Goal: Task Accomplishment & Management: Use online tool/utility

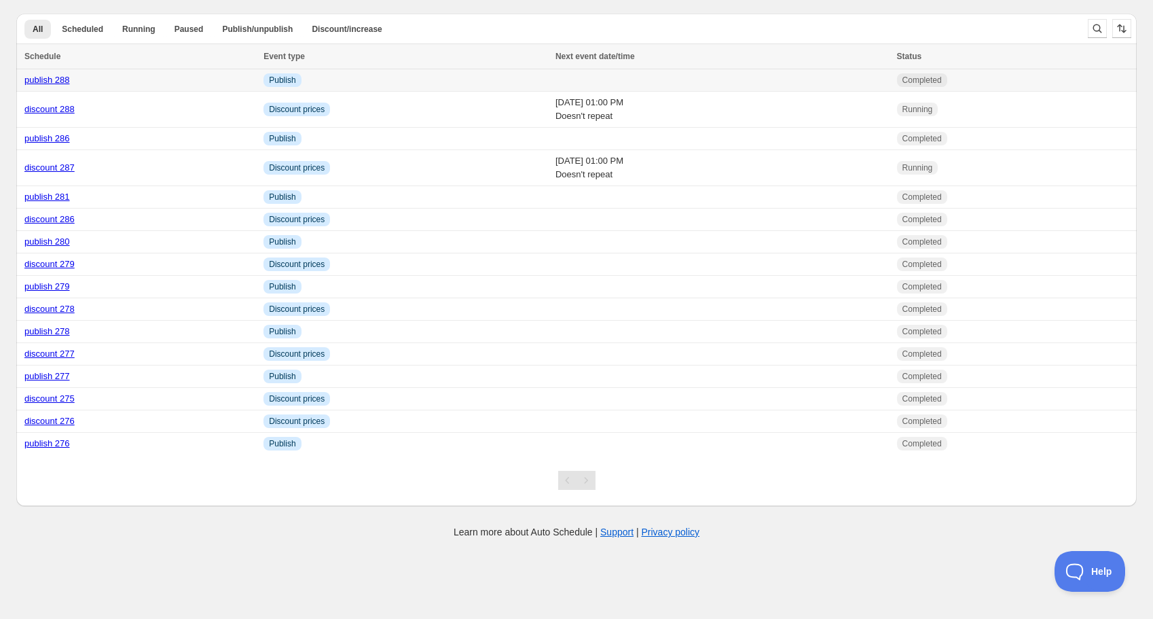
click at [52, 85] on link "publish 288" at bounding box center [47, 80] width 46 height 10
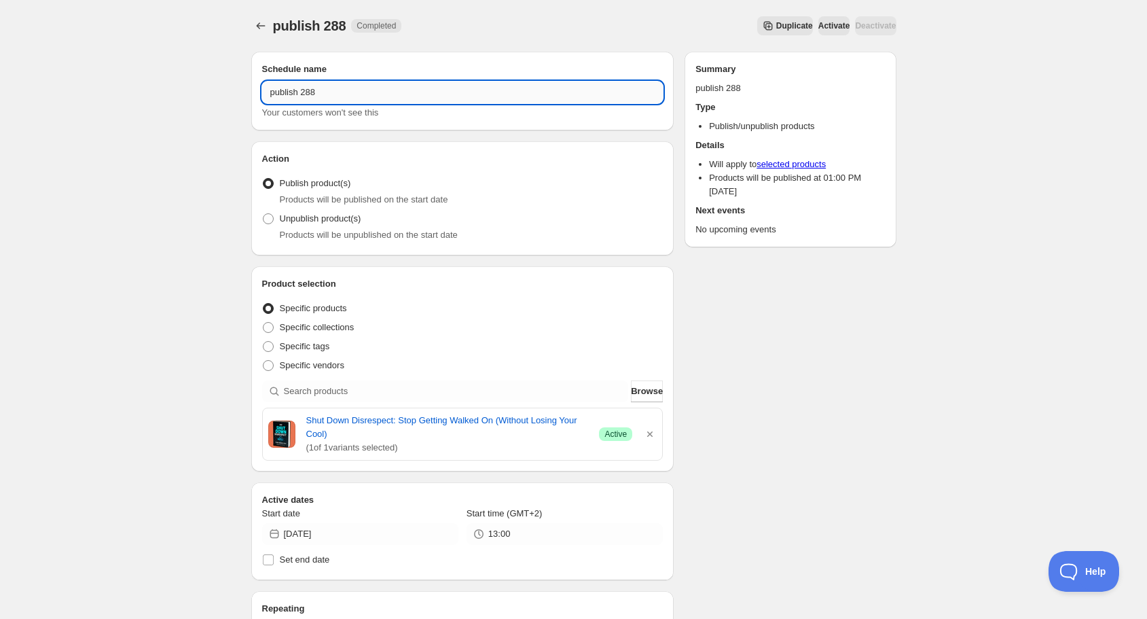
drag, startPoint x: 310, startPoint y: 92, endPoint x: 323, endPoint y: 92, distance: 13.6
click at [322, 92] on input "publish 288" at bounding box center [462, 93] width 401 height 22
type input "publish 289"
click at [652, 431] on icon "button" at bounding box center [650, 434] width 14 height 14
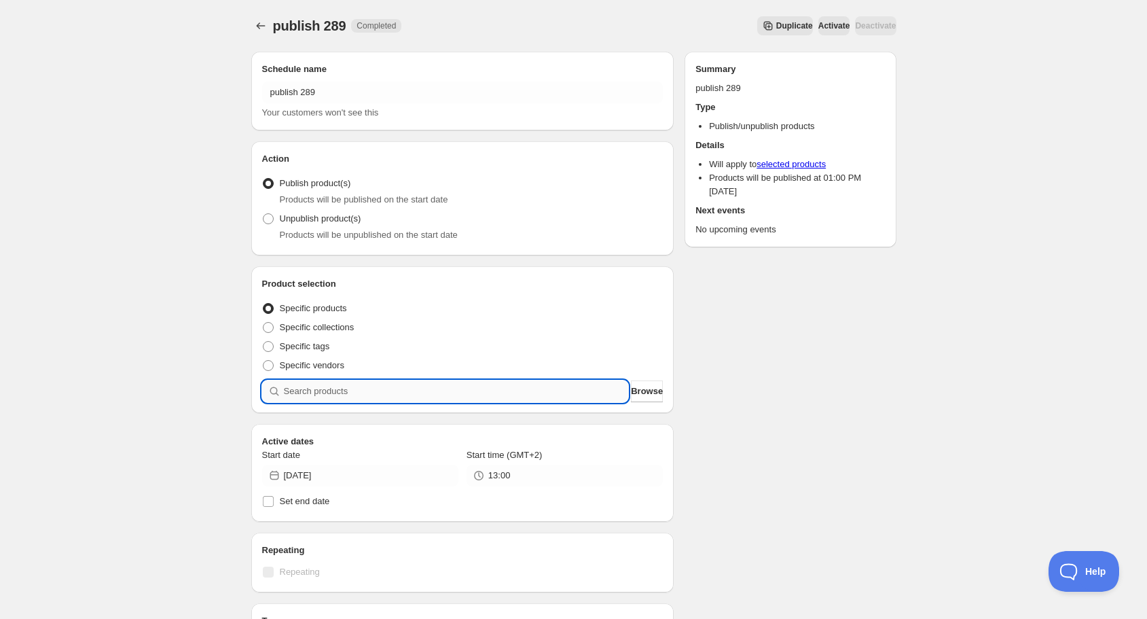
click at [523, 390] on input "search" at bounding box center [456, 391] width 345 height 22
type input "e"
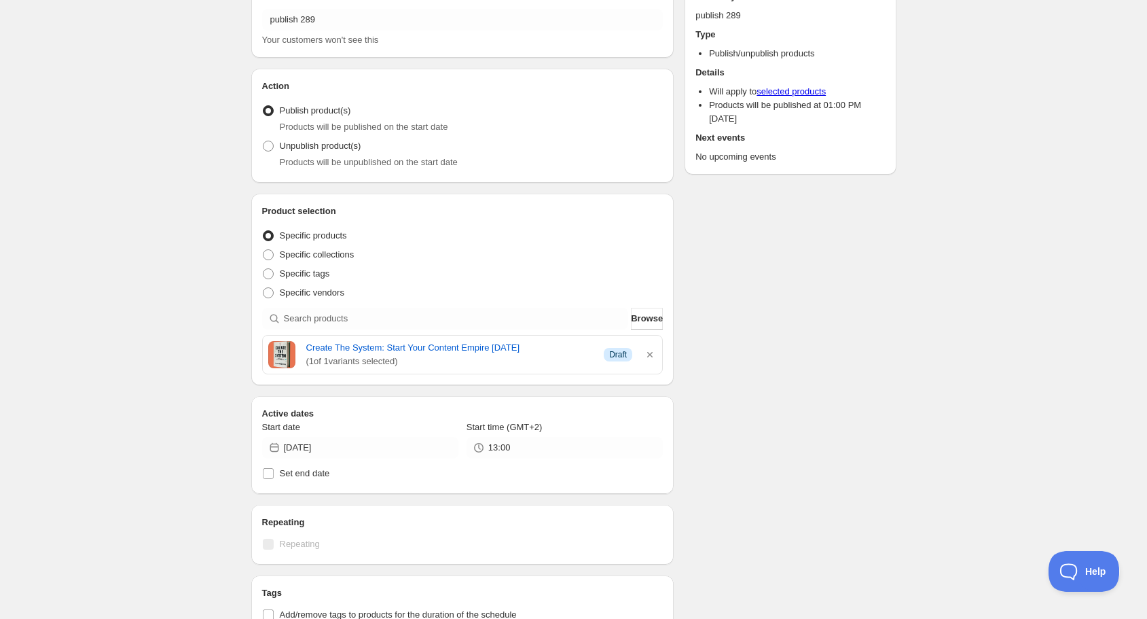
scroll to position [163, 0]
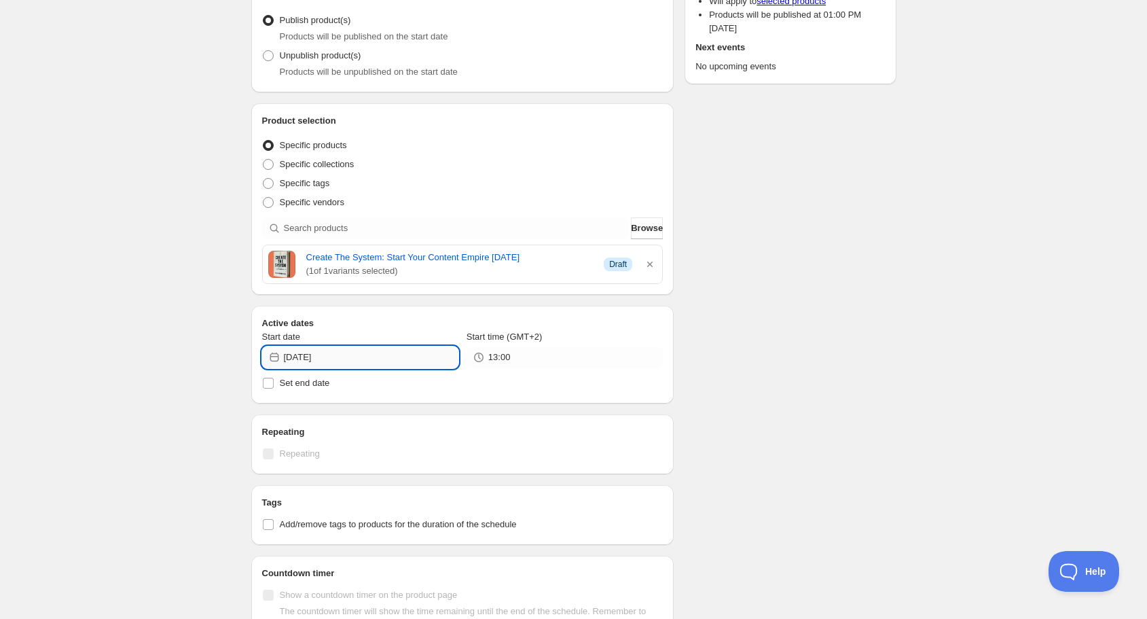
click at [365, 365] on input "[DATE]" at bounding box center [371, 357] width 175 height 22
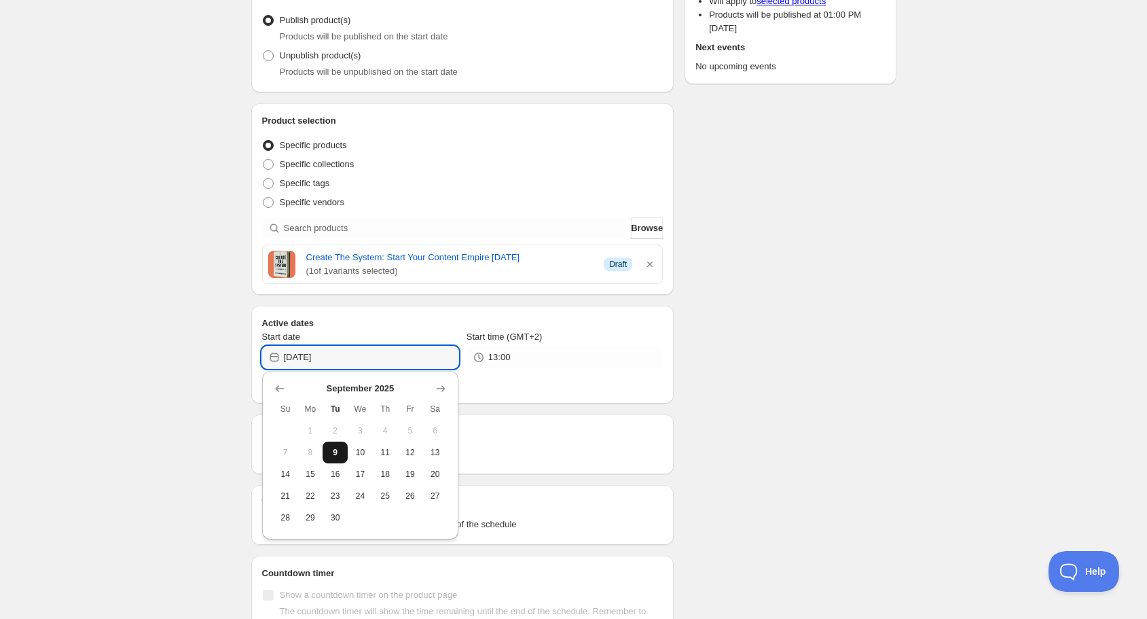
click at [337, 450] on span "9" at bounding box center [335, 452] width 14 height 11
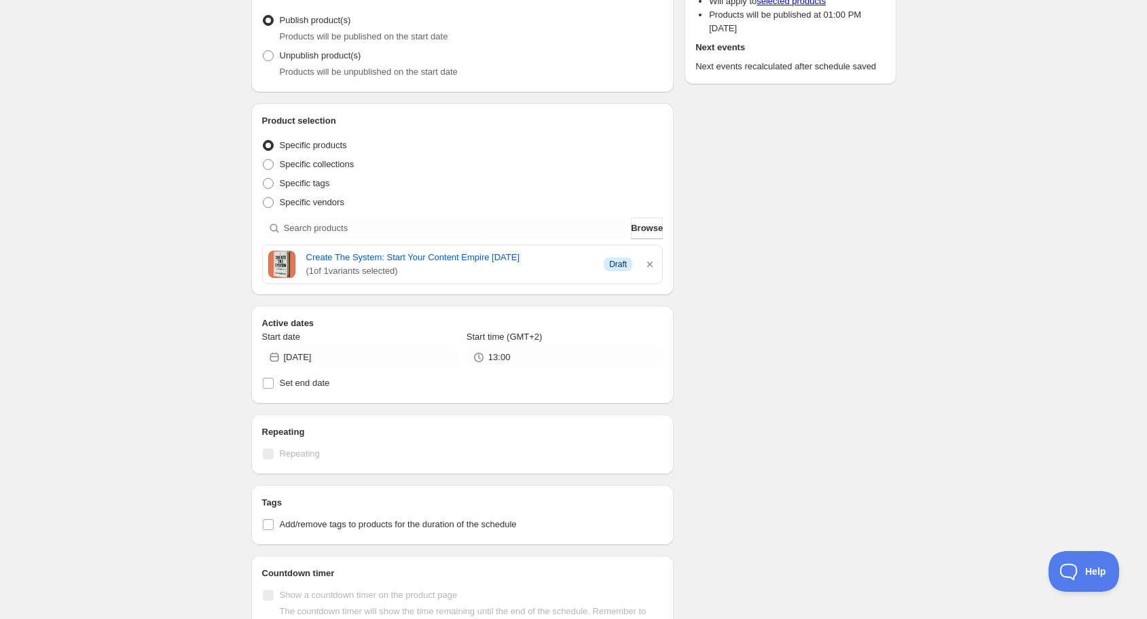
type input "[DATE]"
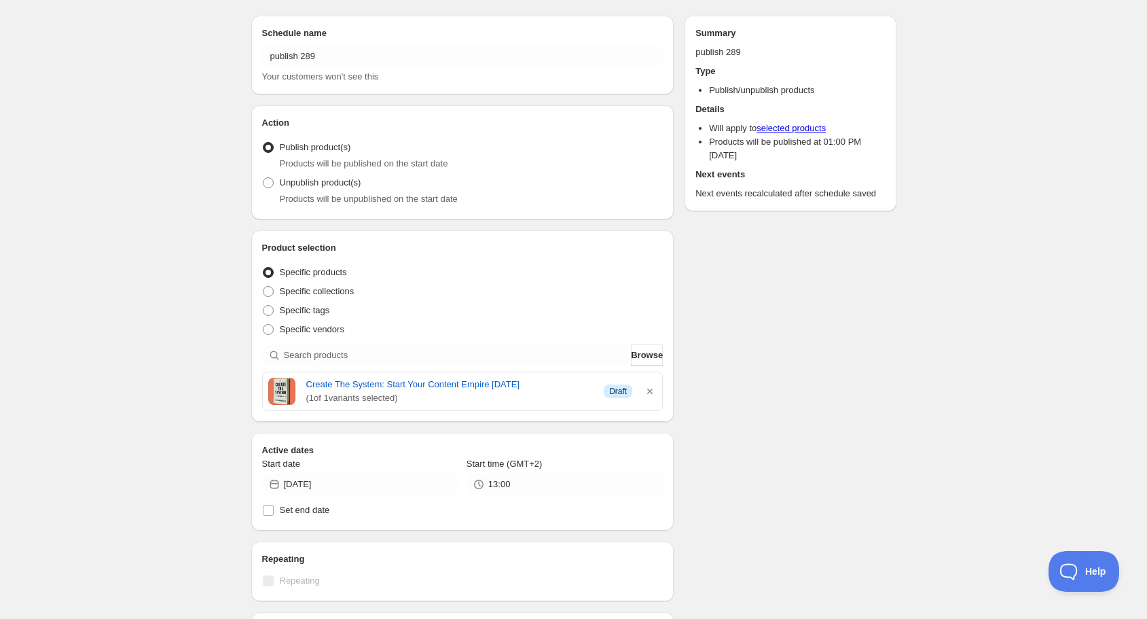
scroll to position [0, 0]
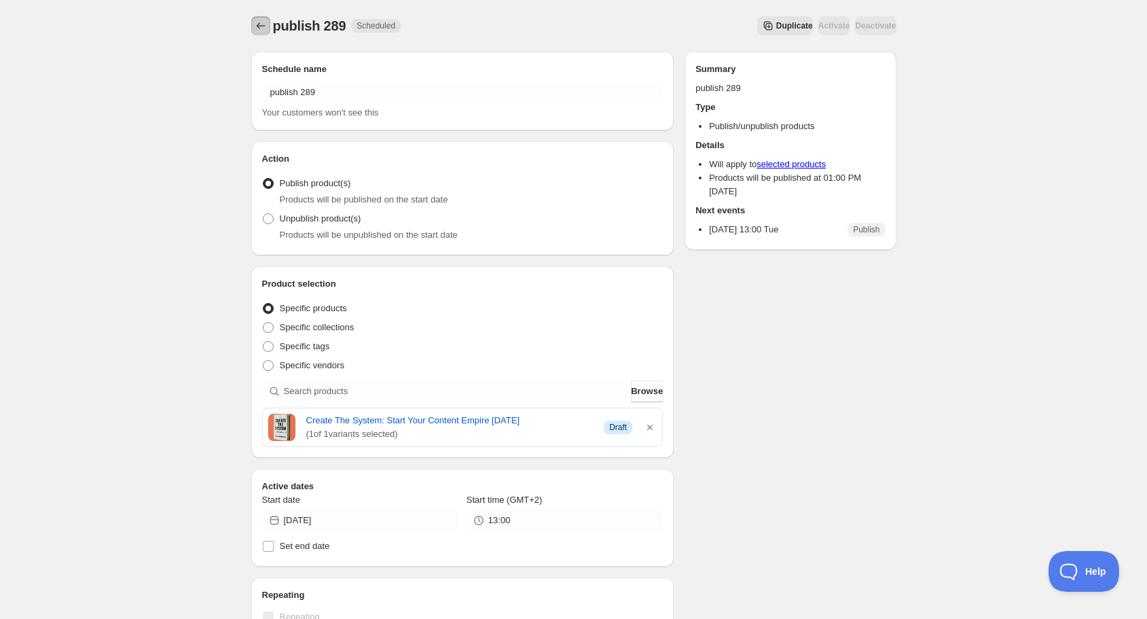
click at [255, 26] on icon "Schedules" at bounding box center [261, 26] width 14 height 14
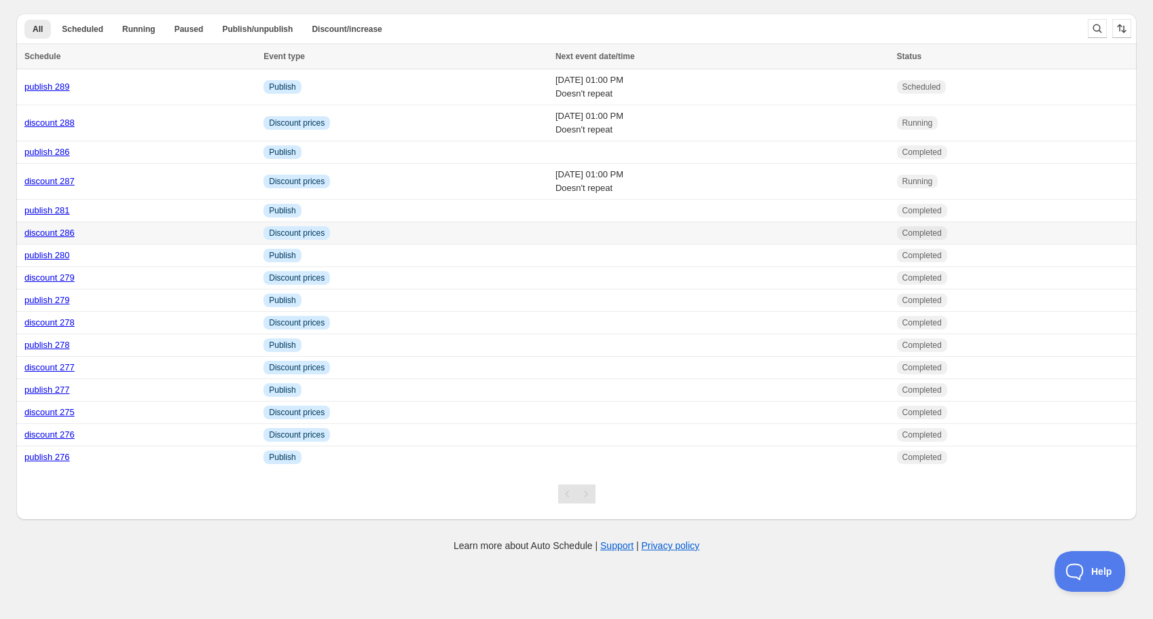
click at [65, 232] on link "discount 286" at bounding box center [49, 233] width 50 height 10
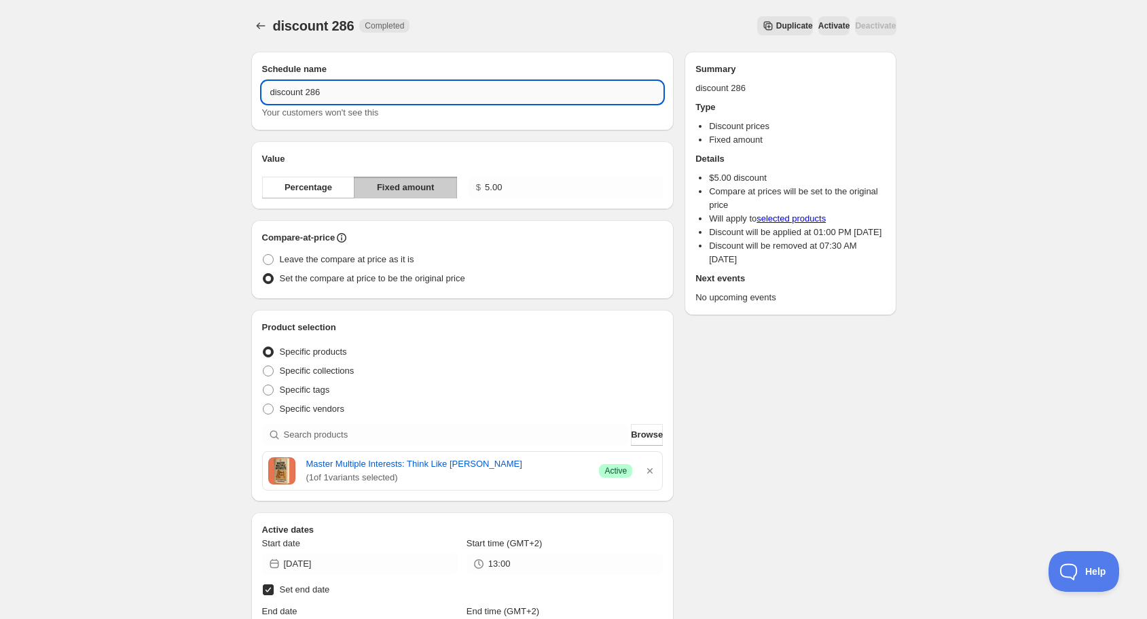
drag, startPoint x: 313, startPoint y: 94, endPoint x: 346, endPoint y: 93, distance: 32.6
click at [327, 94] on input "discount 286" at bounding box center [462, 93] width 401 height 22
type input "discount 289"
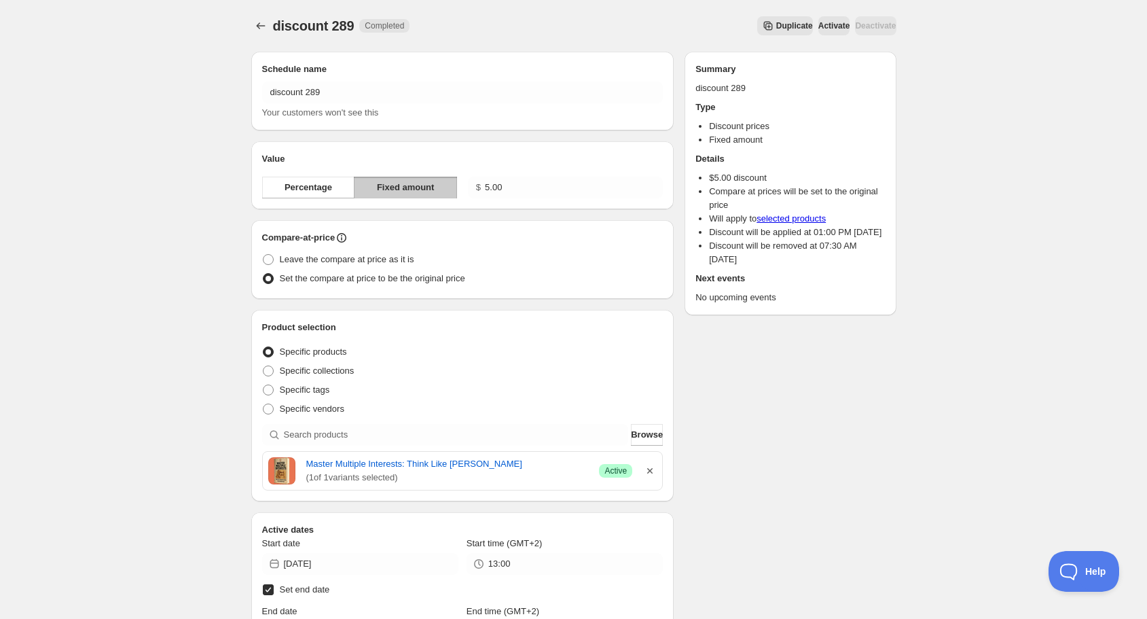
click at [651, 471] on icon "button" at bounding box center [649, 470] width 5 height 5
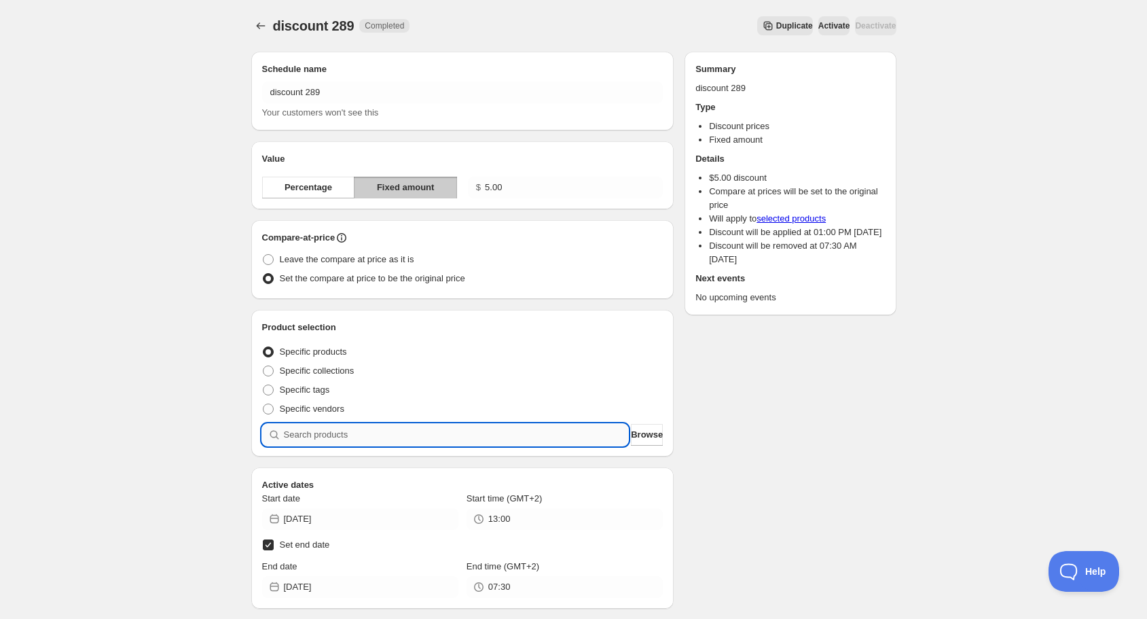
click at [465, 435] on input "search" at bounding box center [456, 435] width 345 height 22
type input "e"
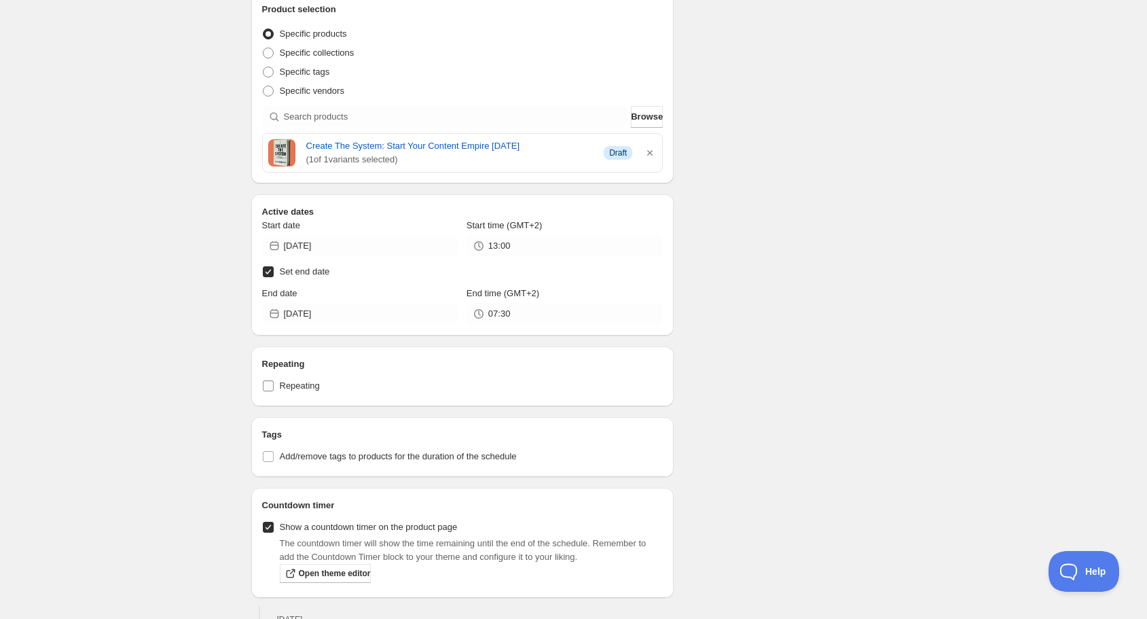
scroll to position [326, 0]
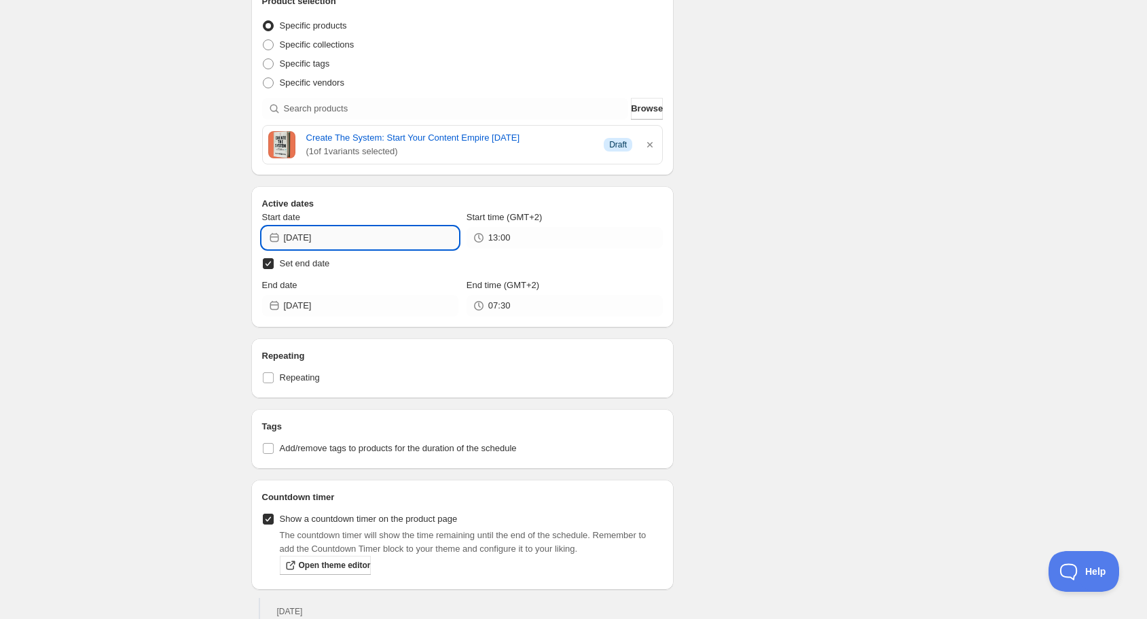
click at [351, 239] on input "[DATE]" at bounding box center [371, 238] width 175 height 22
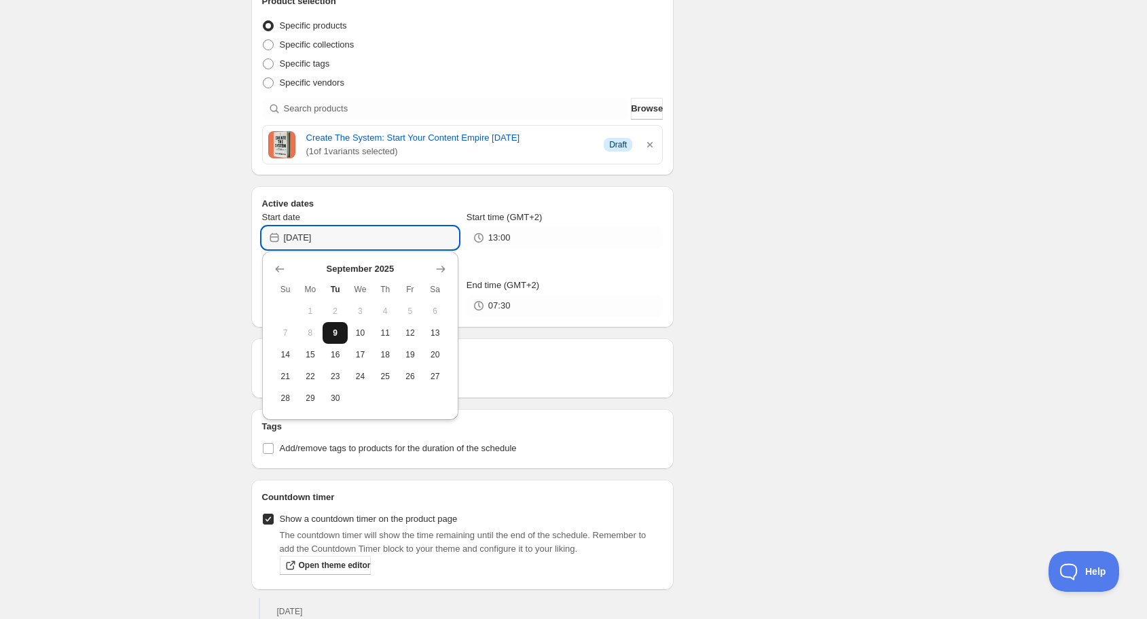
click at [338, 336] on span "9" at bounding box center [335, 332] width 14 height 11
type input "[DATE]"
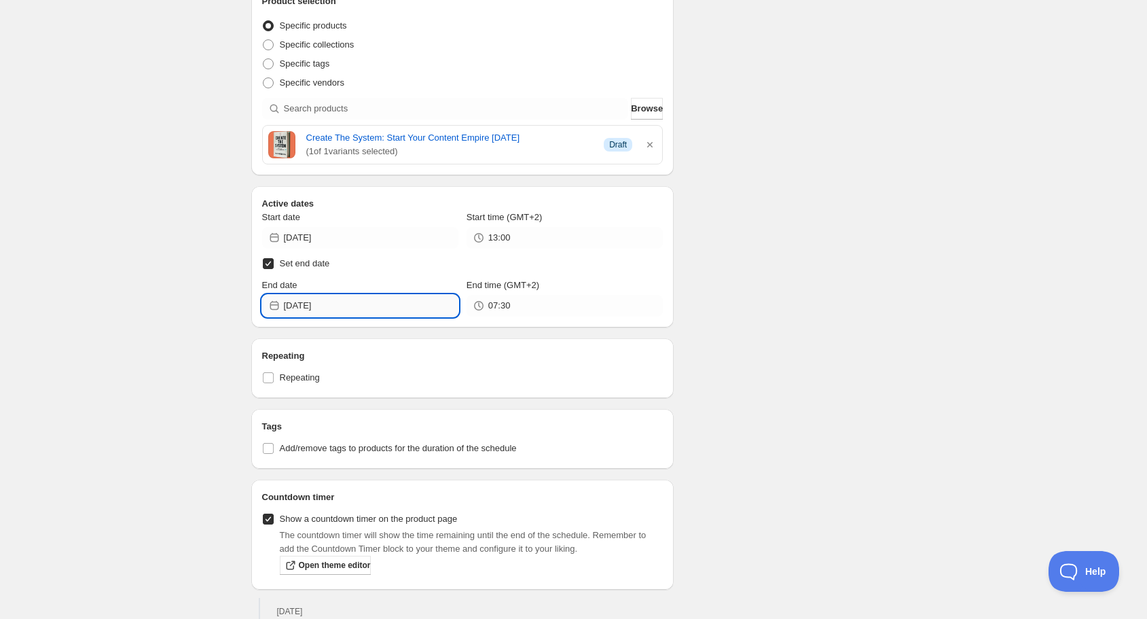
click at [387, 302] on input "[DATE]" at bounding box center [371, 306] width 175 height 22
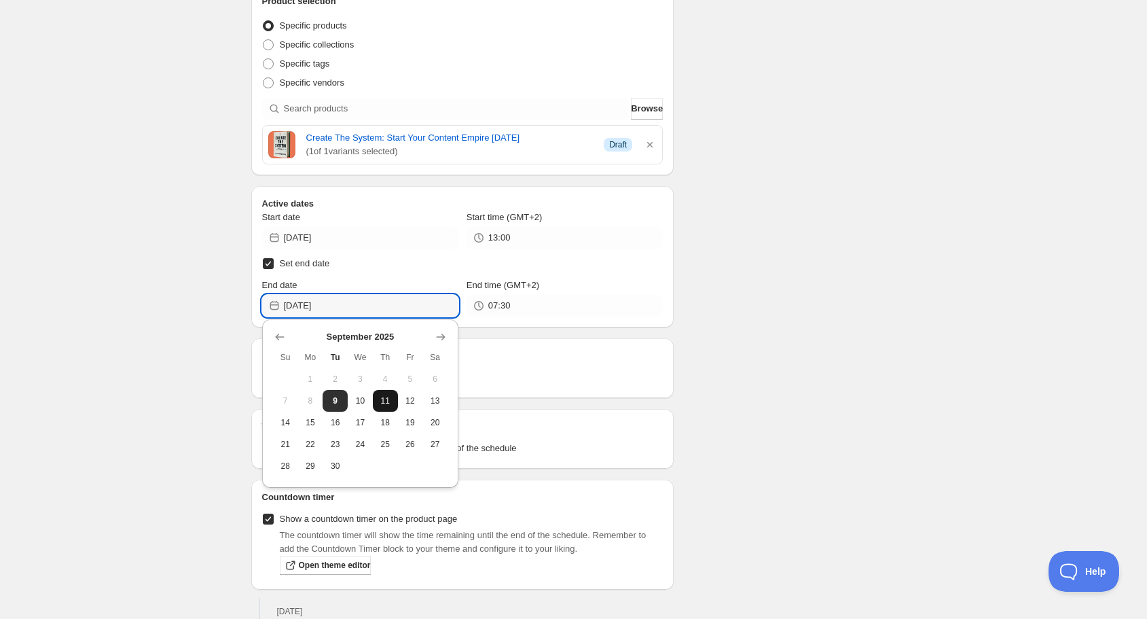
click at [382, 403] on span "11" at bounding box center [385, 400] width 14 height 11
type input "[DATE]"
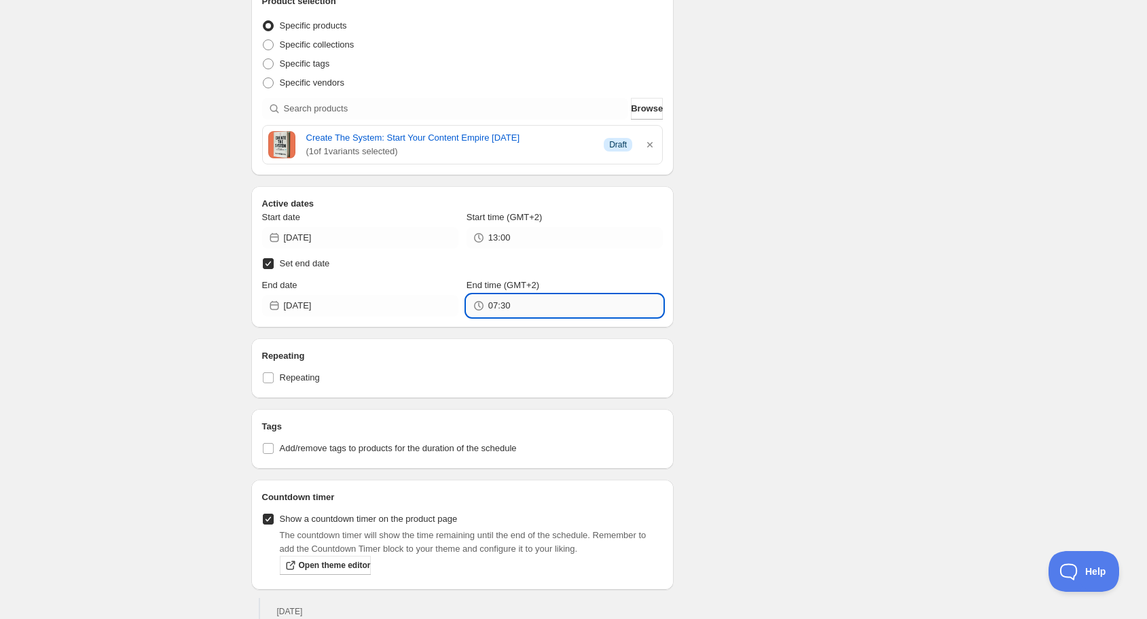
click at [517, 306] on input "07:30" at bounding box center [575, 306] width 175 height 22
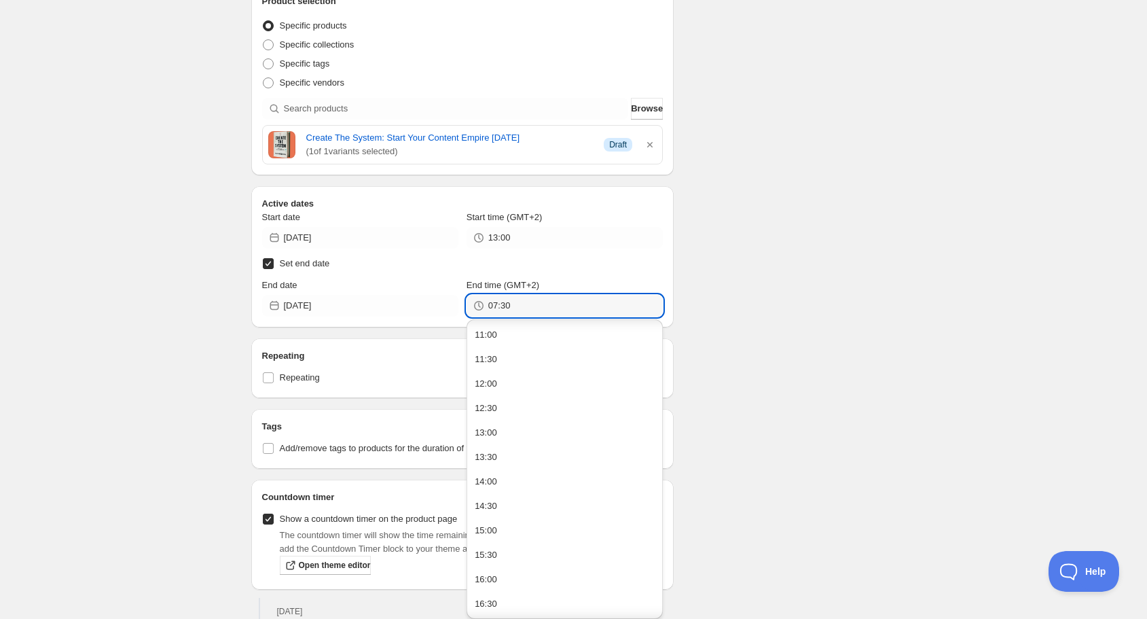
scroll to position [543, 0]
click at [499, 431] on button "13:00" at bounding box center [565, 427] width 188 height 22
type input "13:00"
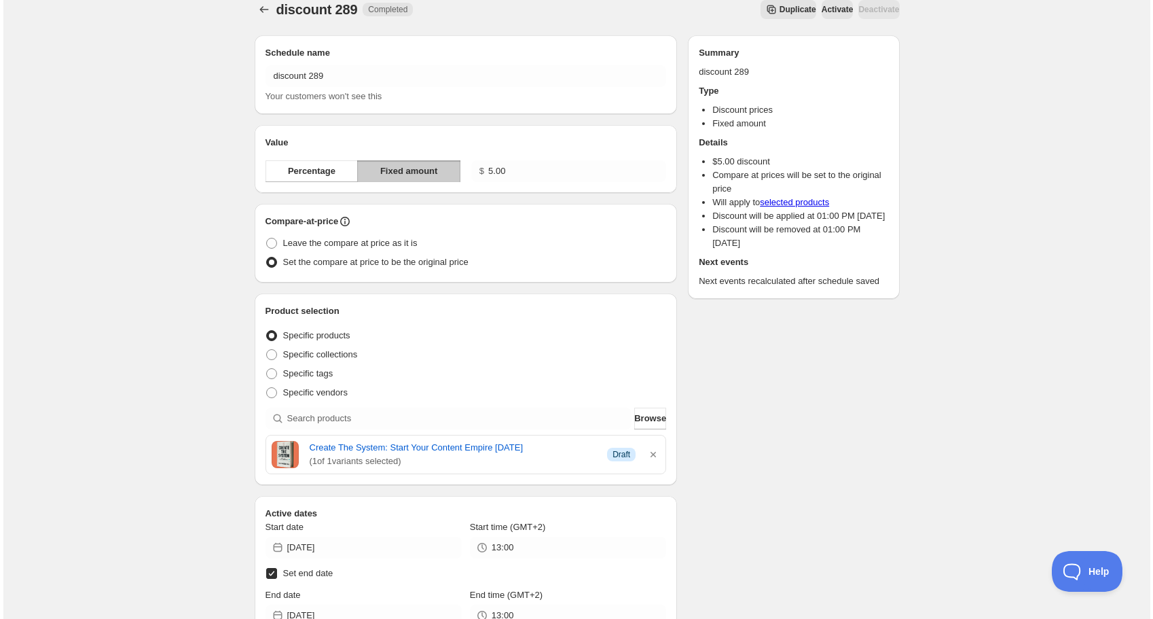
scroll to position [0, 0]
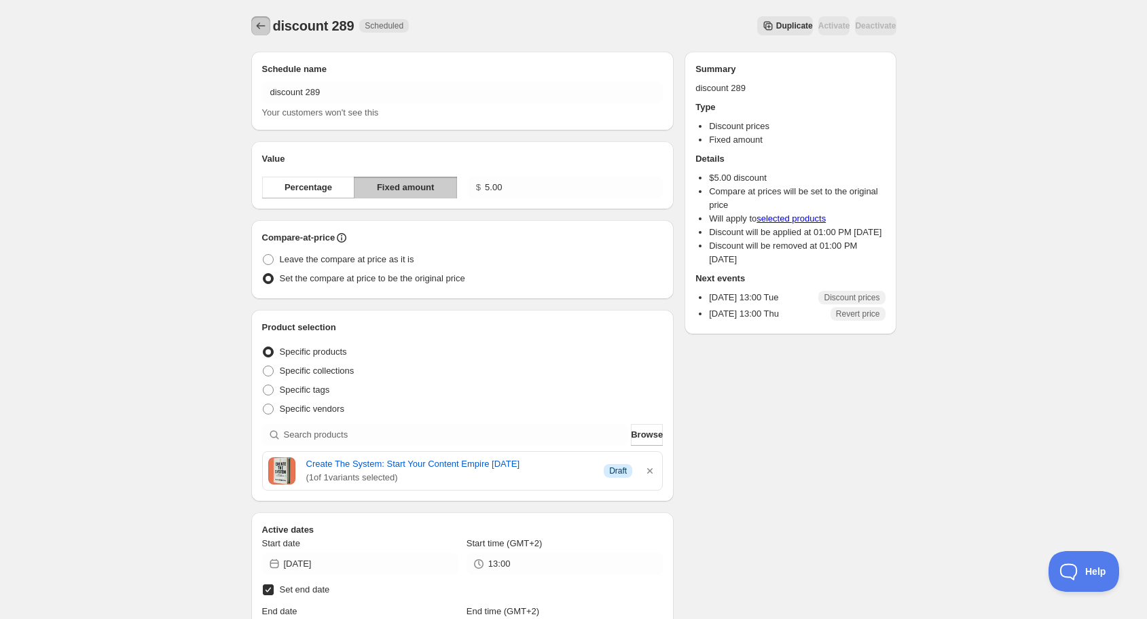
click at [262, 24] on icon "Schedules" at bounding box center [261, 26] width 14 height 14
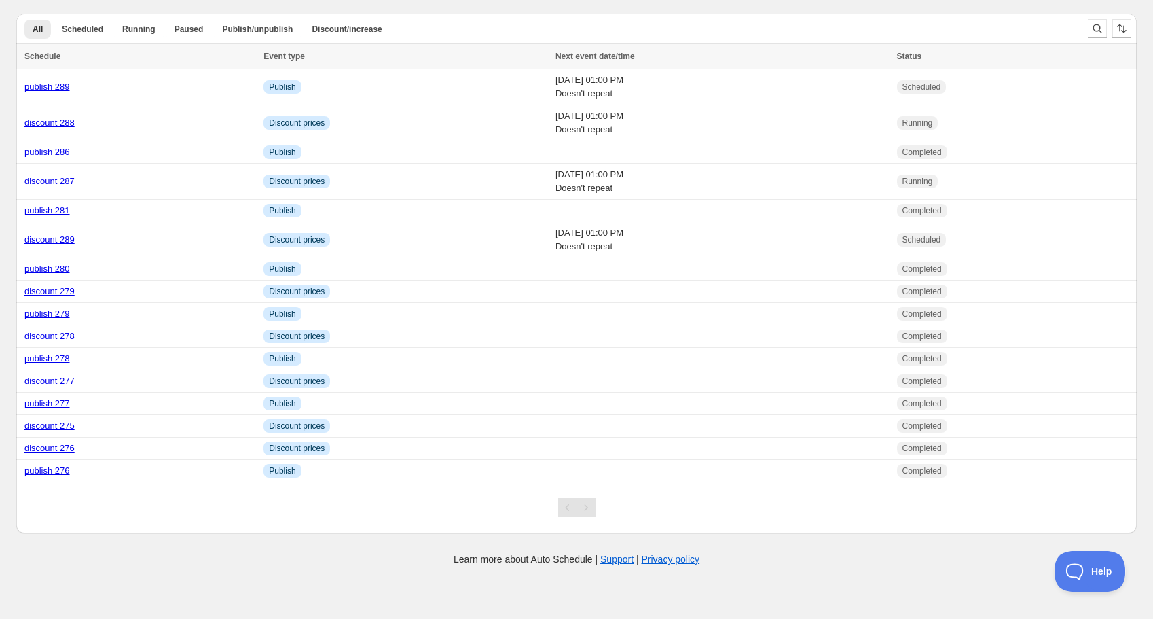
click at [428, 6] on div "All Scheduled Running Paused Publish/unpublish Discount/increase More views All…" at bounding box center [571, 268] width 1132 height 531
